Goal: Information Seeking & Learning: Learn about a topic

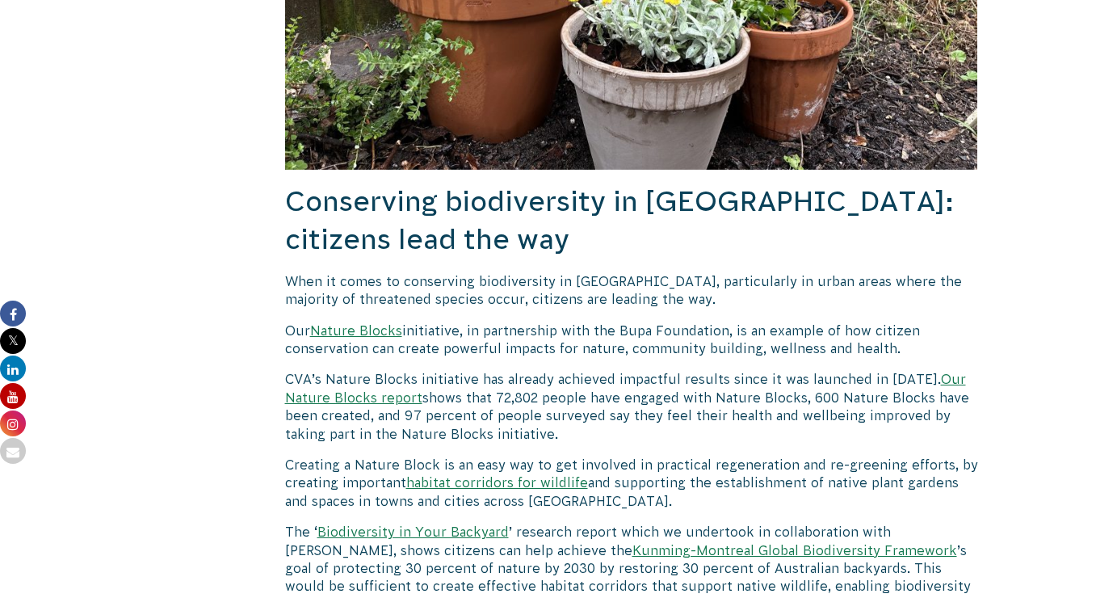
scroll to position [4778, 0]
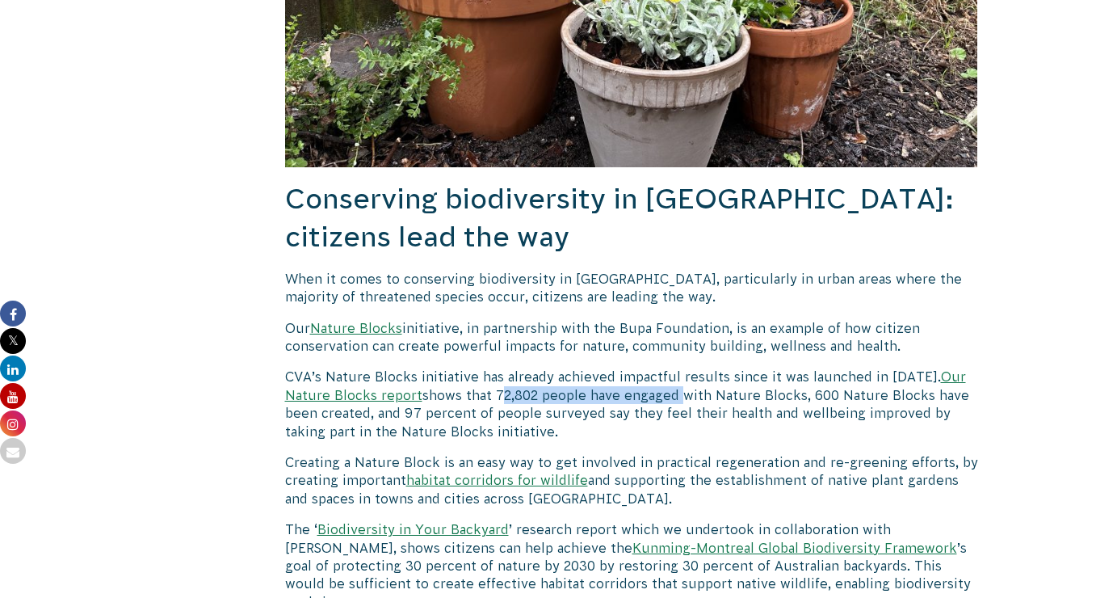
drag, startPoint x: 497, startPoint y: 277, endPoint x: 678, endPoint y: 283, distance: 181.0
click at [678, 367] on p "CVA’s Nature Blocks initiative has already achieved impactful results since it …" at bounding box center [631, 403] width 693 height 73
copy p "72,802 people have engaged"
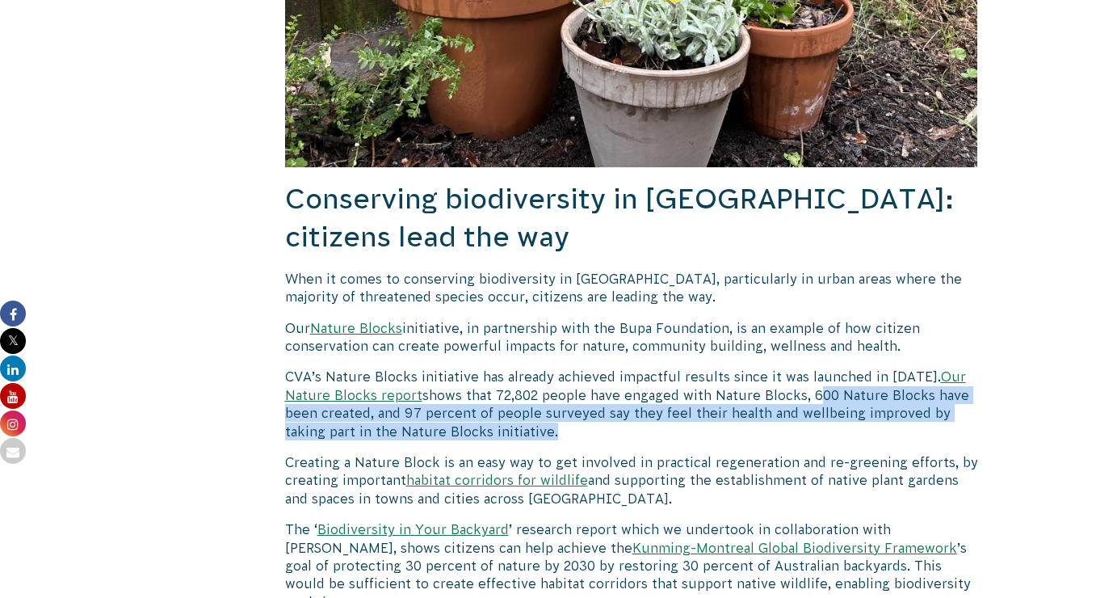
drag, startPoint x: 812, startPoint y: 276, endPoint x: 548, endPoint y: 313, distance: 266.6
click at [548, 367] on p "CVA’s Nature Blocks initiative has already achieved impactful results since it …" at bounding box center [631, 403] width 693 height 73
copy p "600 Nature Blocks have been created, and 97 percent of people surveyed say they…"
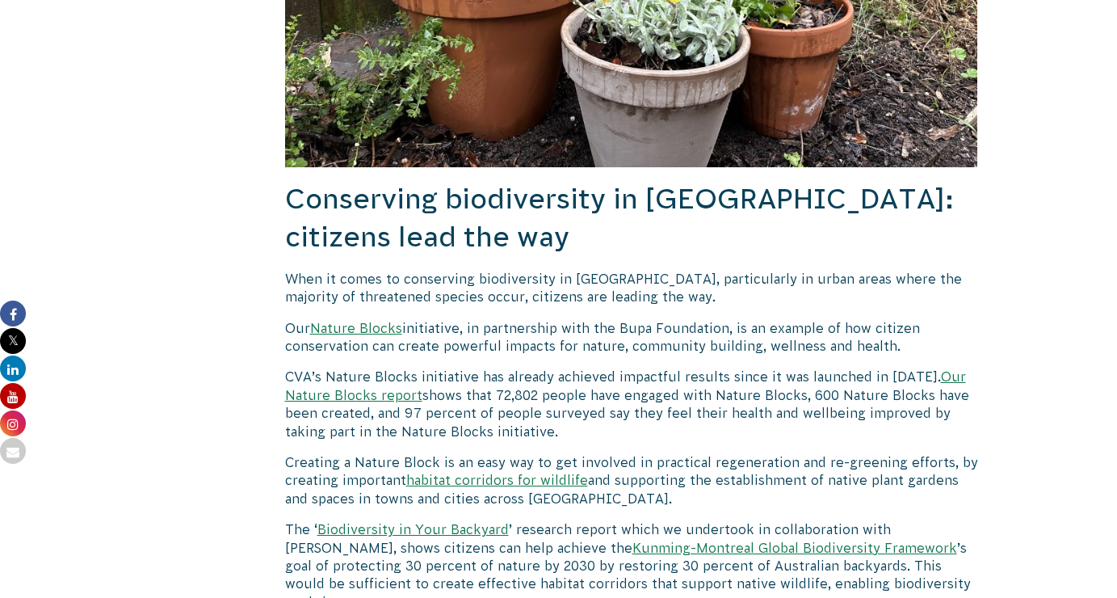
drag, startPoint x: 503, startPoint y: 306, endPoint x: 597, endPoint y: 106, distance: 221.1
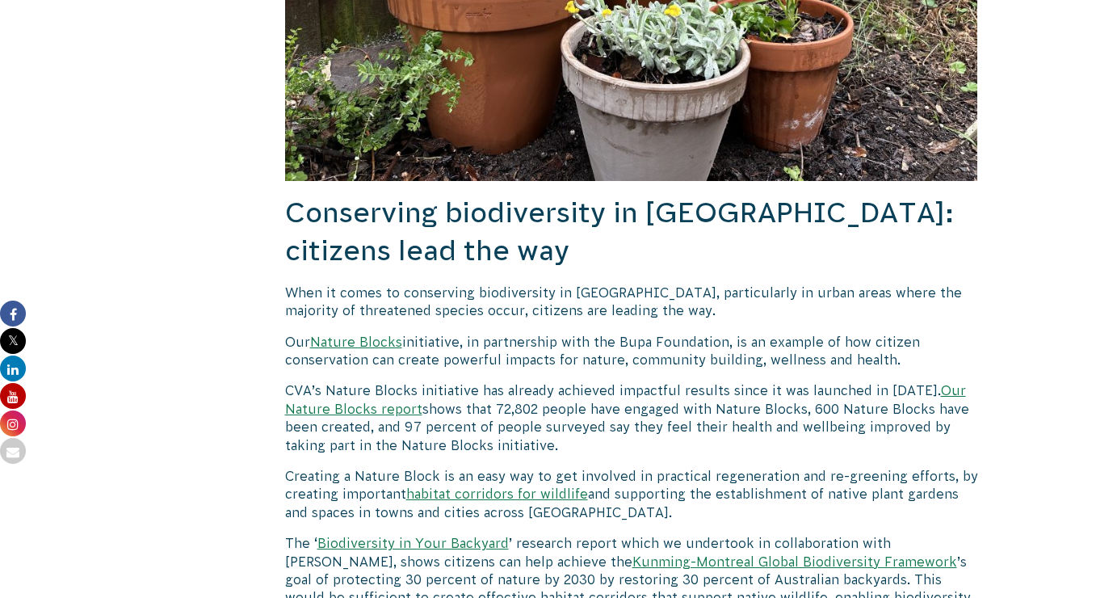
scroll to position [4760, 0]
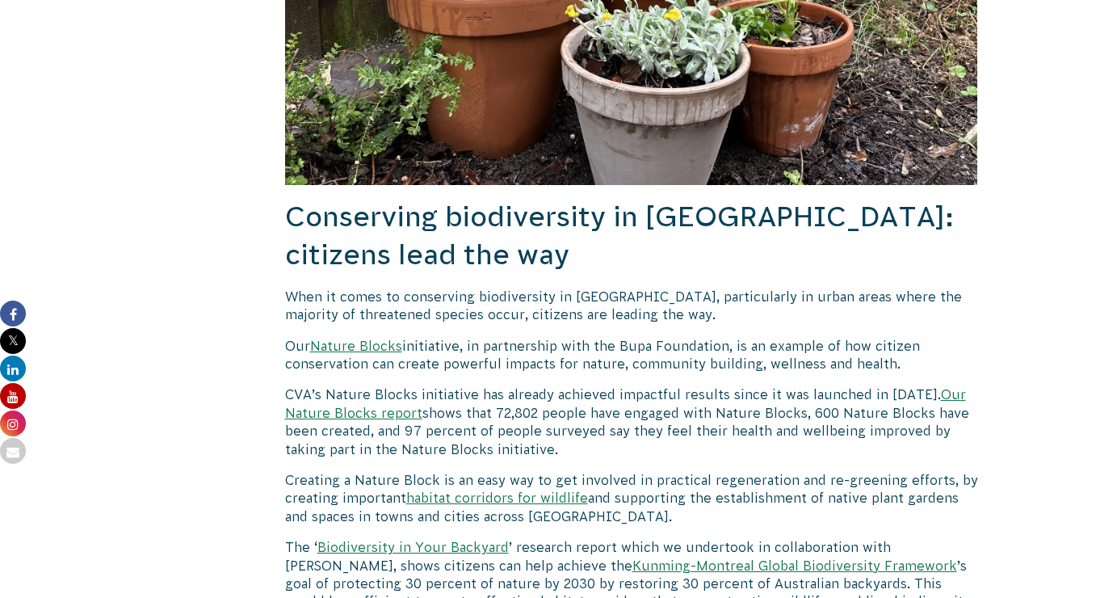
click at [367, 387] on link "Our Nature Blocks report" at bounding box center [625, 403] width 681 height 32
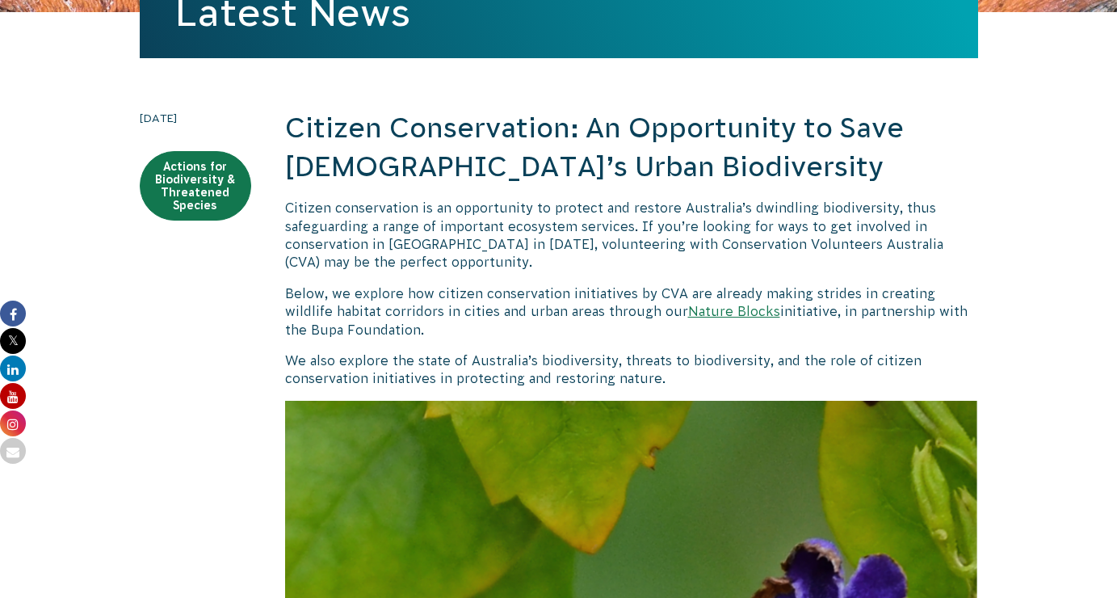
scroll to position [315, 0]
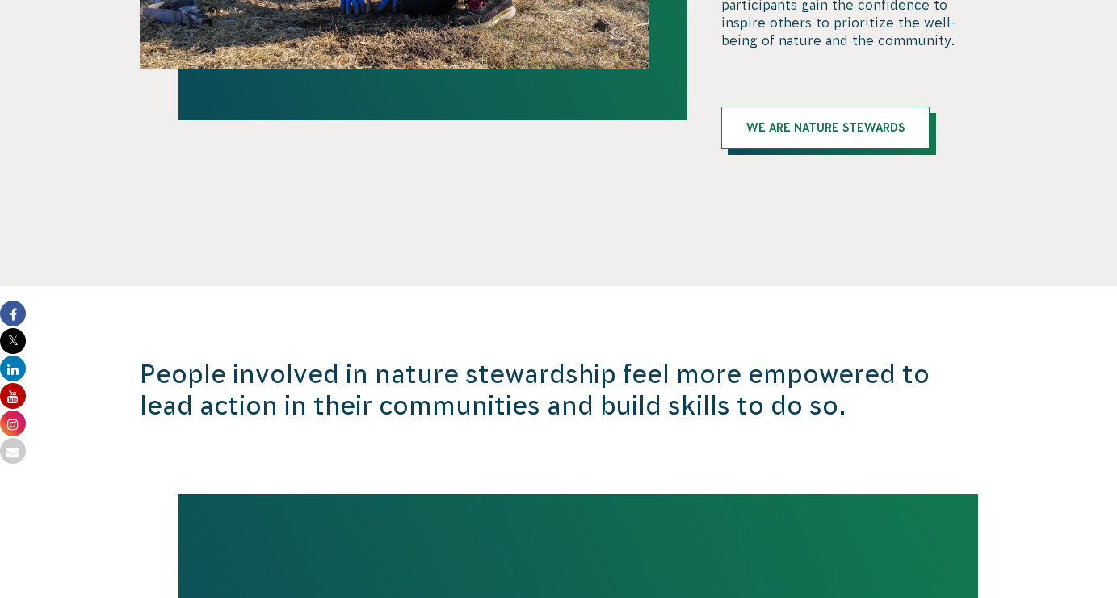
scroll to position [3259, 0]
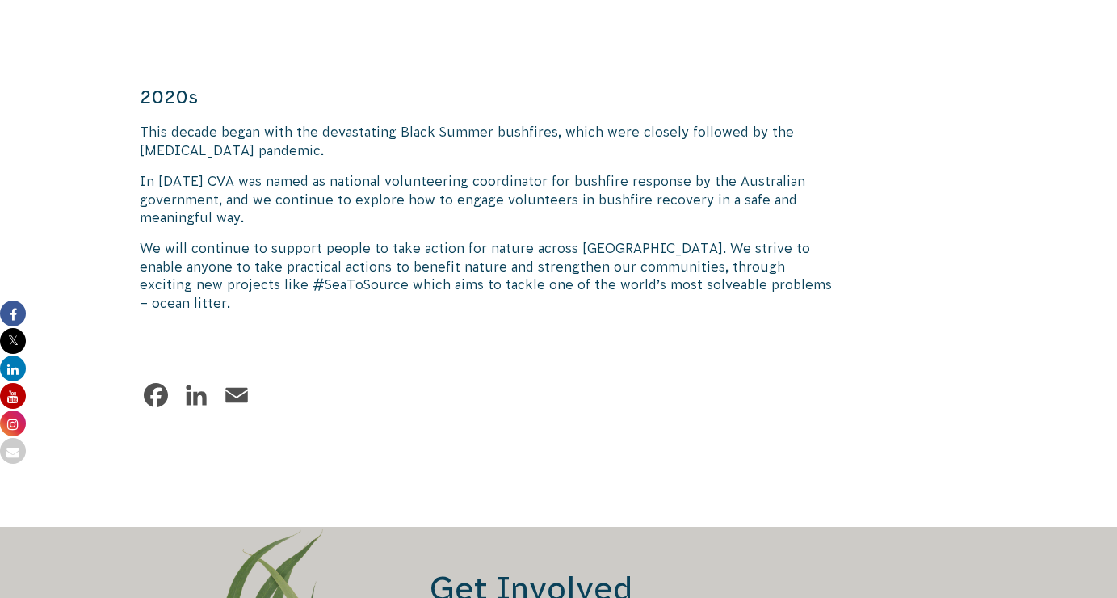
scroll to position [2561, 0]
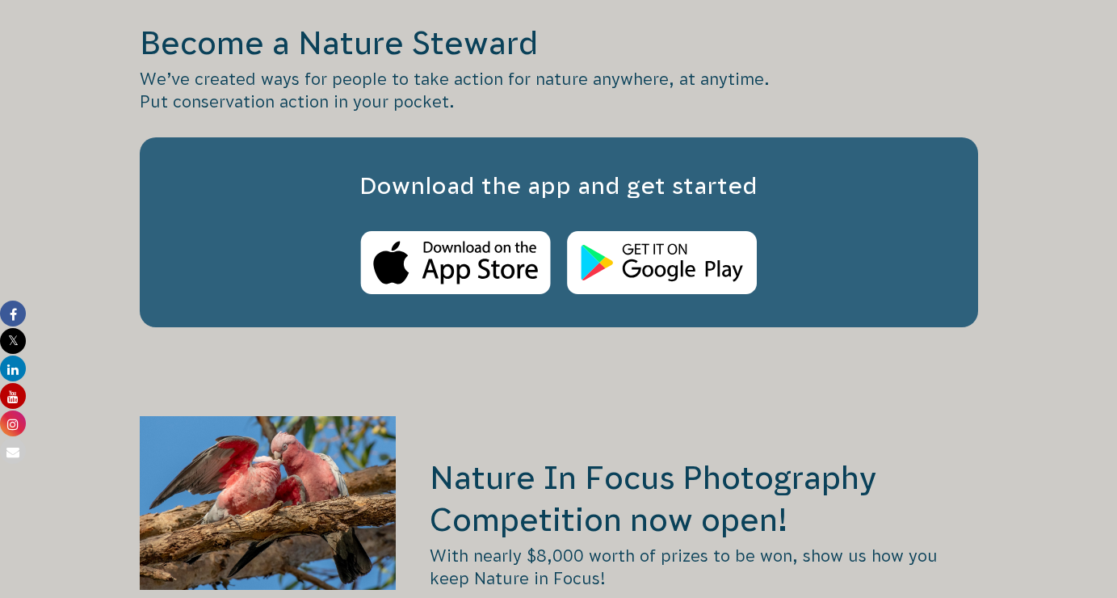
scroll to position [2760, 0]
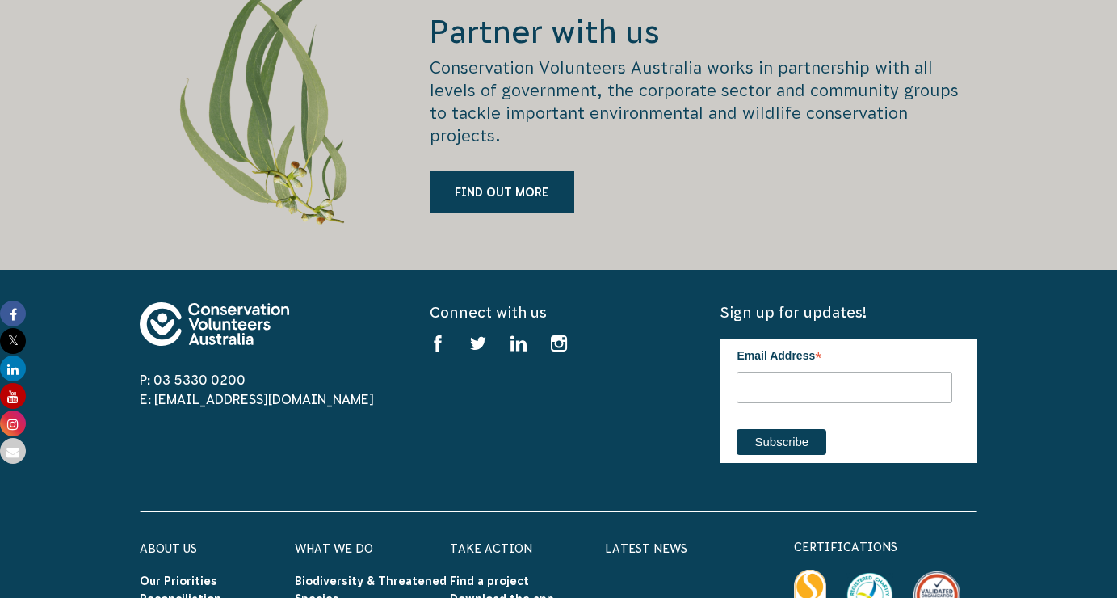
scroll to position [2132, 0]
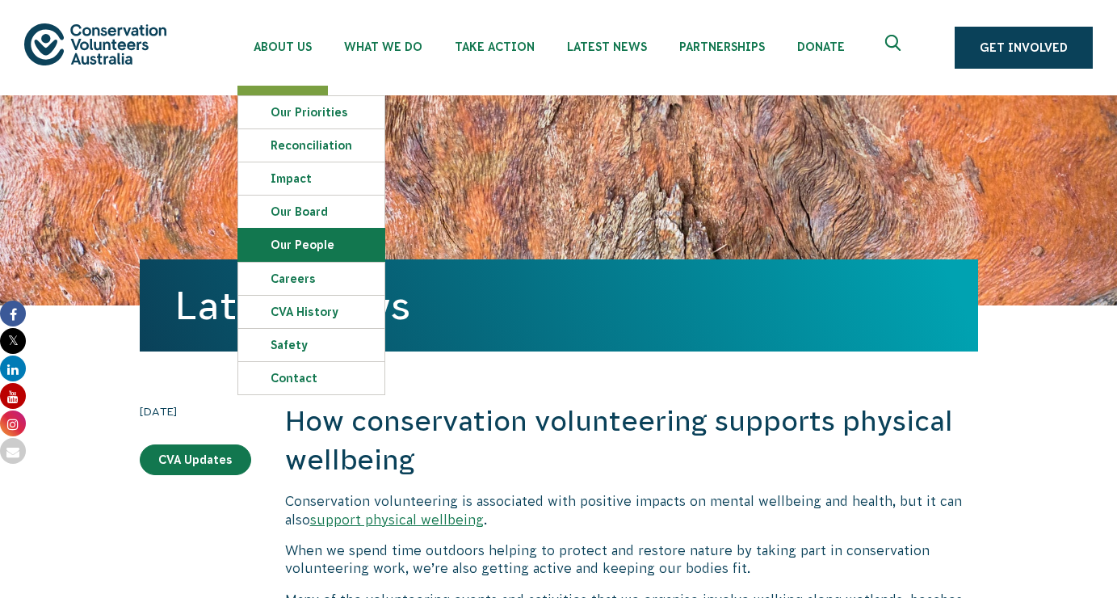
click at [291, 247] on link "Our People" at bounding box center [311, 245] width 146 height 32
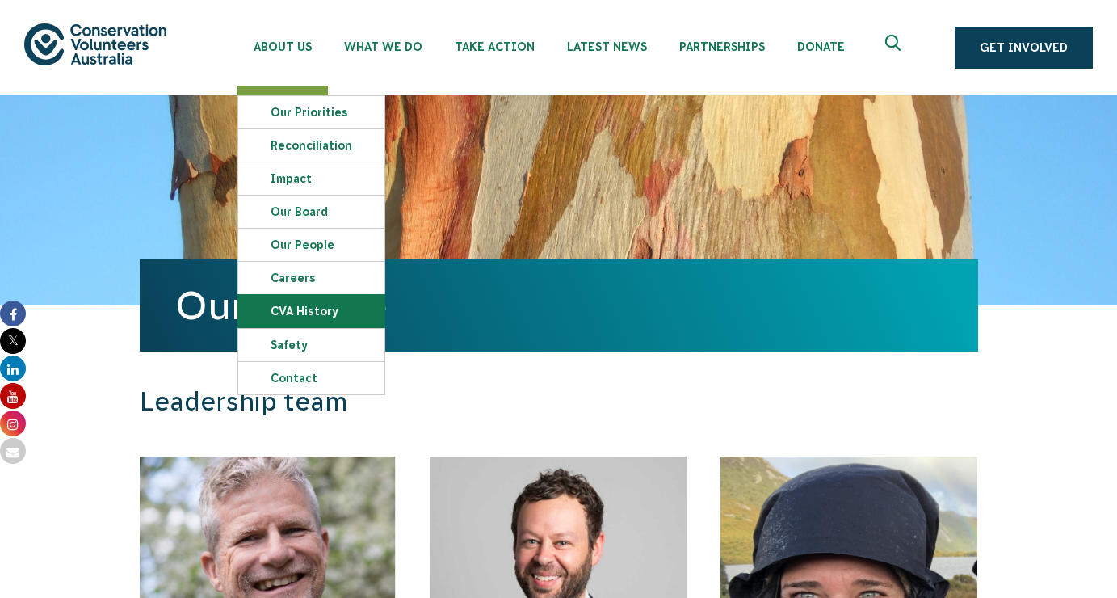
click at [320, 317] on link "CVA history" at bounding box center [311, 311] width 146 height 32
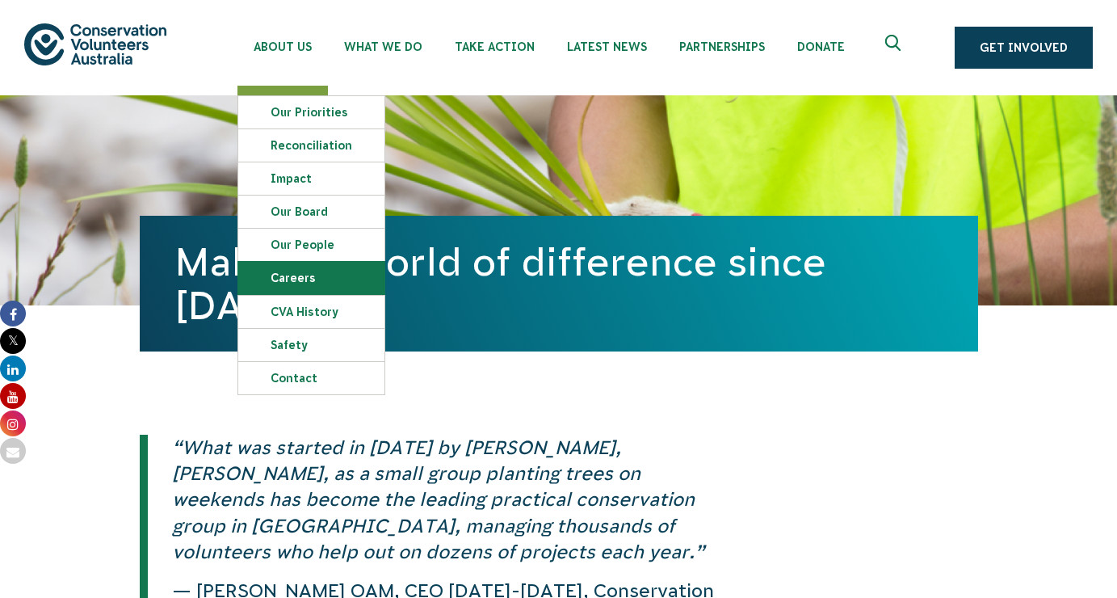
click at [290, 284] on link "Careers" at bounding box center [311, 278] width 146 height 32
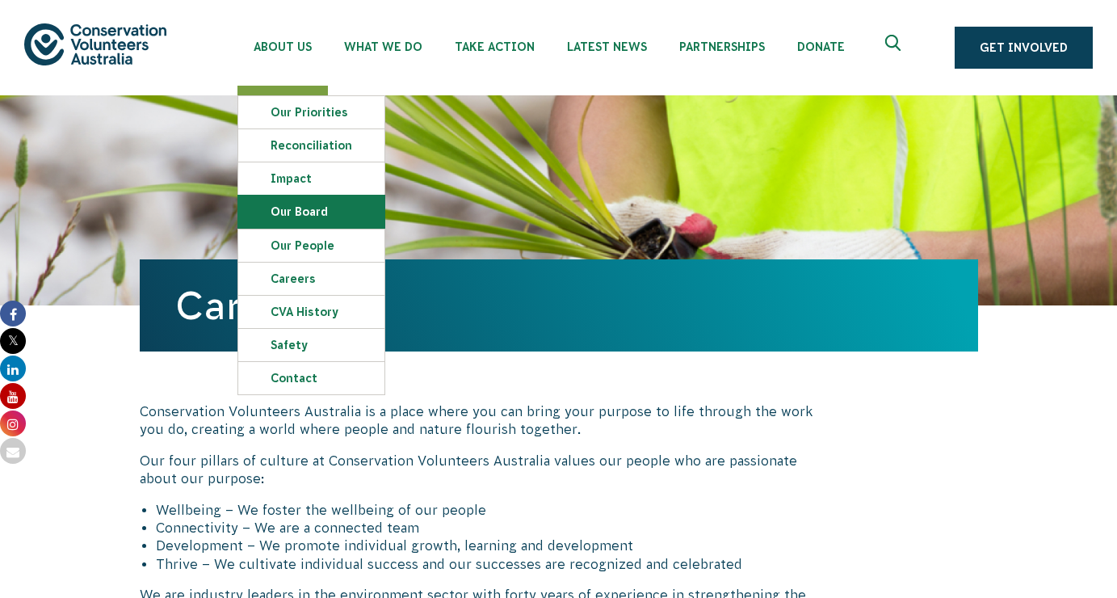
click at [301, 218] on link "Our Board" at bounding box center [311, 211] width 146 height 32
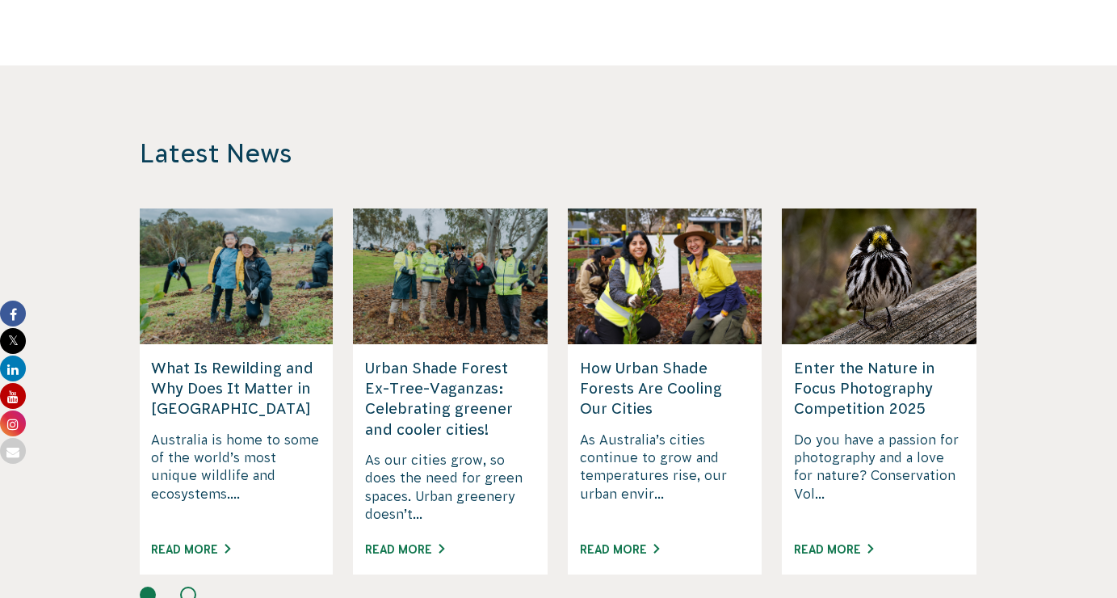
scroll to position [1394, 0]
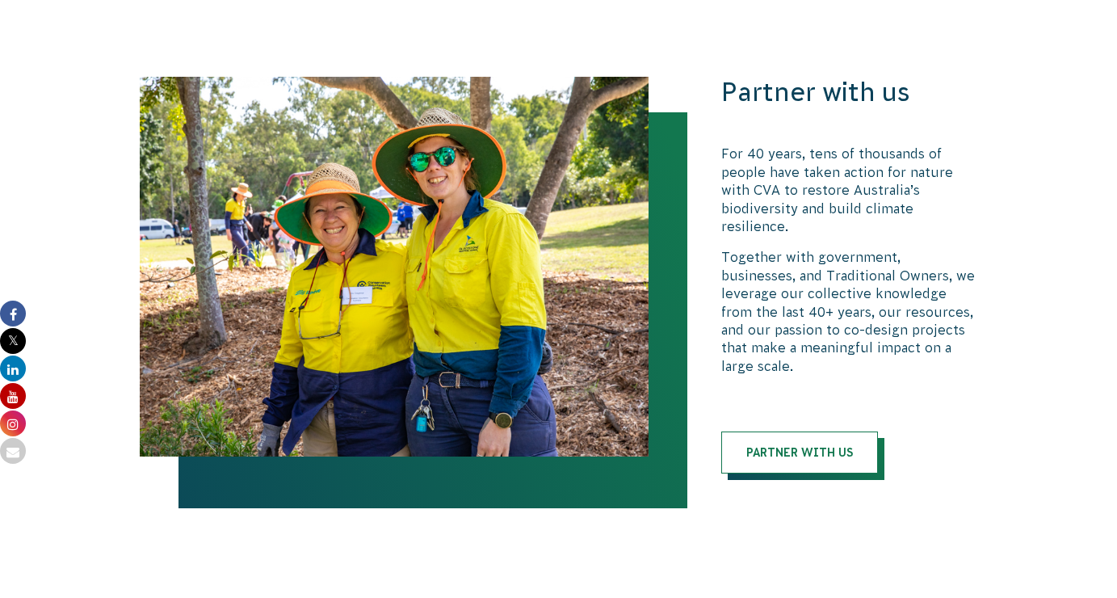
scroll to position [3395, 0]
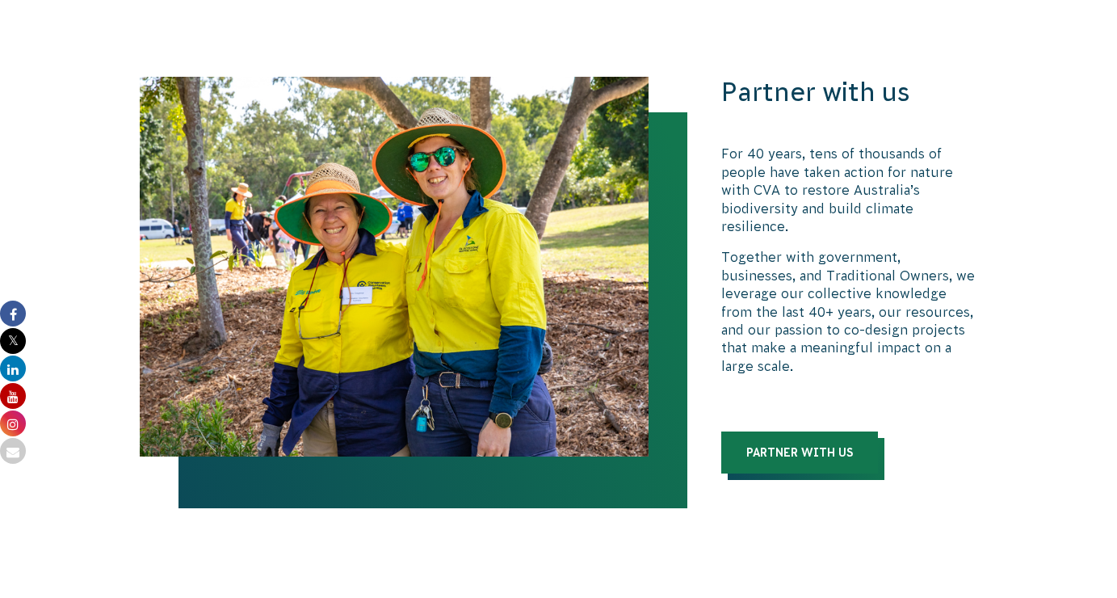
click at [745, 431] on link "Partner with us" at bounding box center [799, 452] width 157 height 42
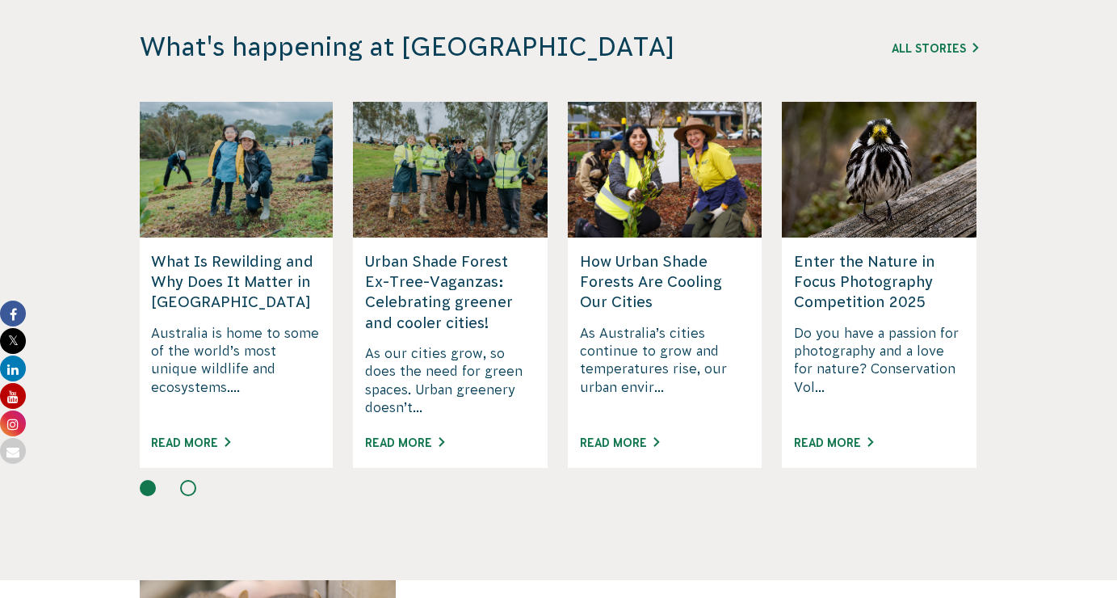
scroll to position [4048, 0]
click at [703, 31] on h3 "What's happening at CVA" at bounding box center [450, 46] width 620 height 31
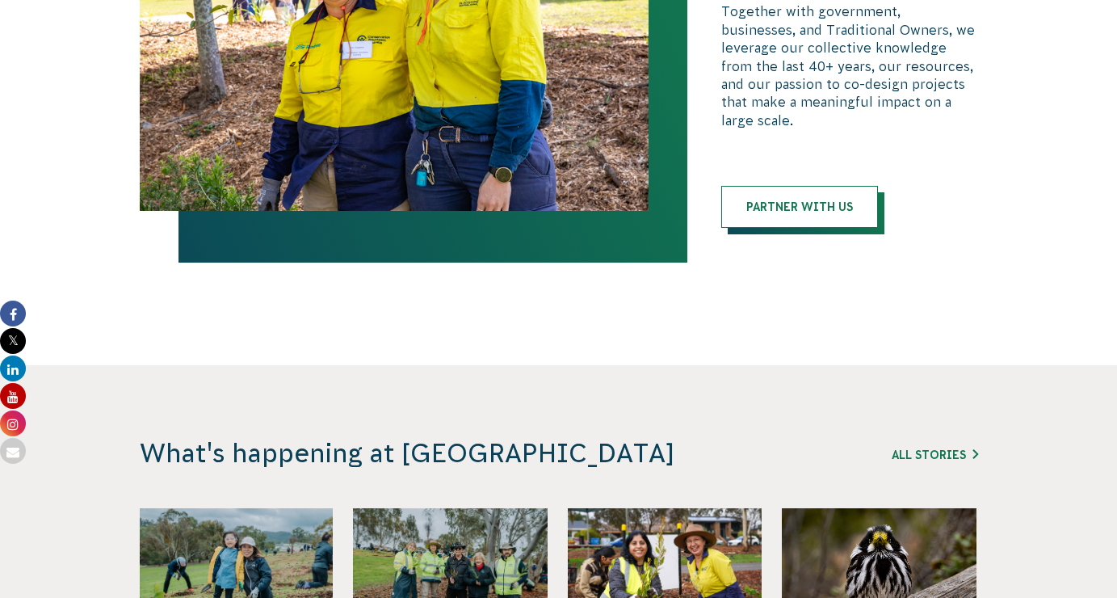
scroll to position [3627, 0]
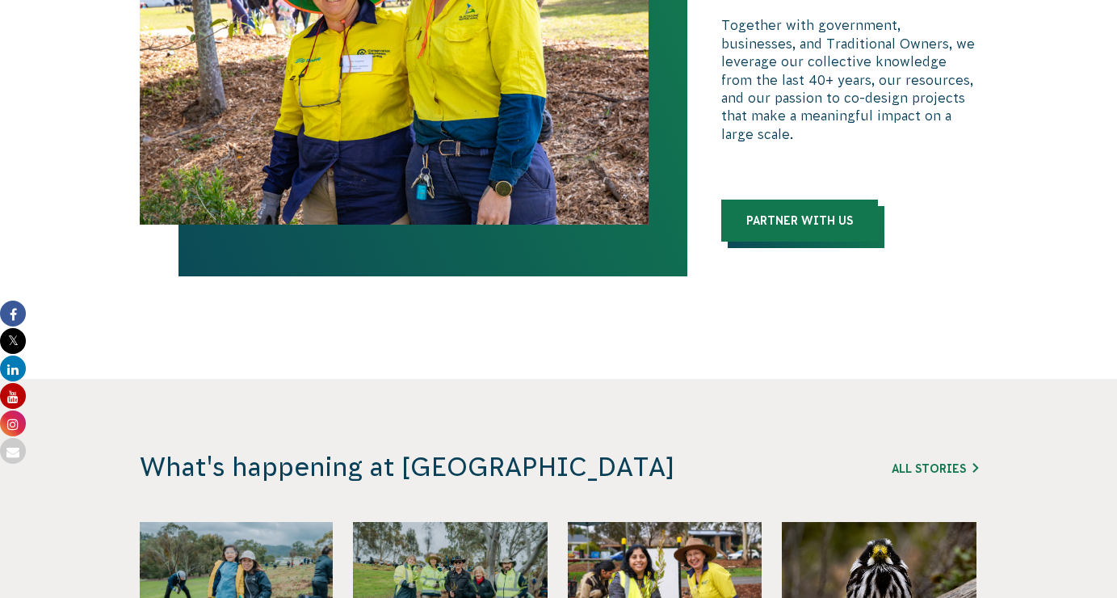
click at [846, 199] on link "Partner with us" at bounding box center [799, 220] width 157 height 42
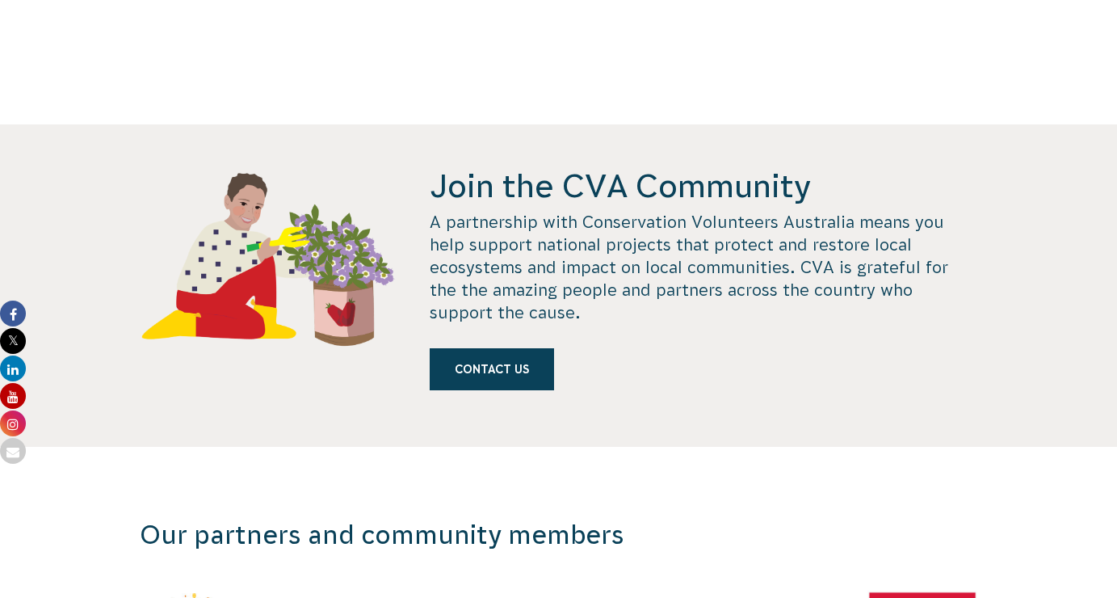
scroll to position [1458, 0]
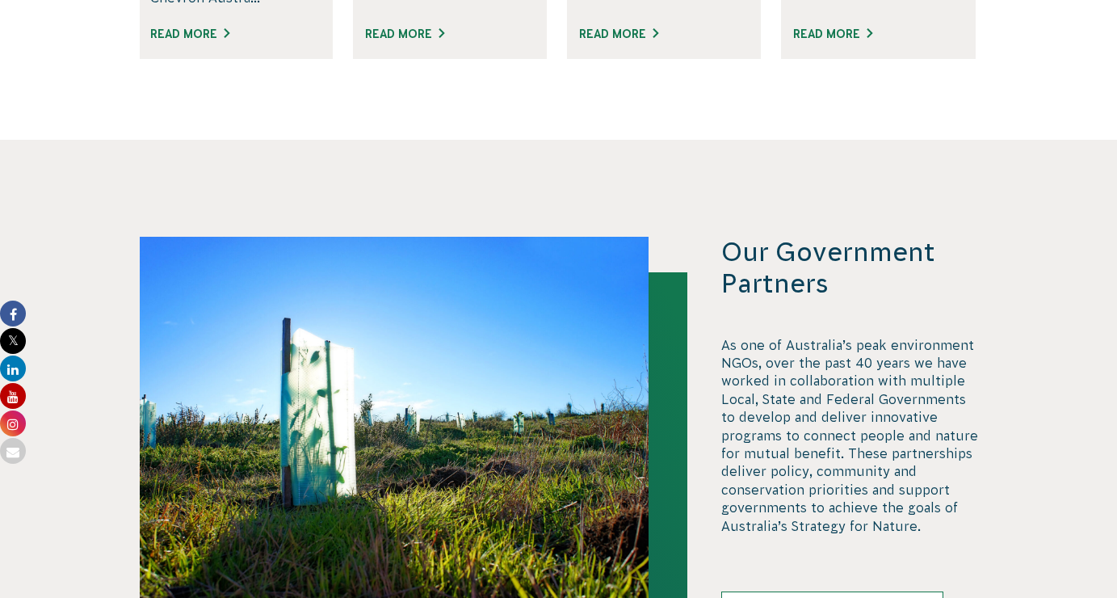
scroll to position [3249, 0]
